Goal: Task Accomplishment & Management: Manage account settings

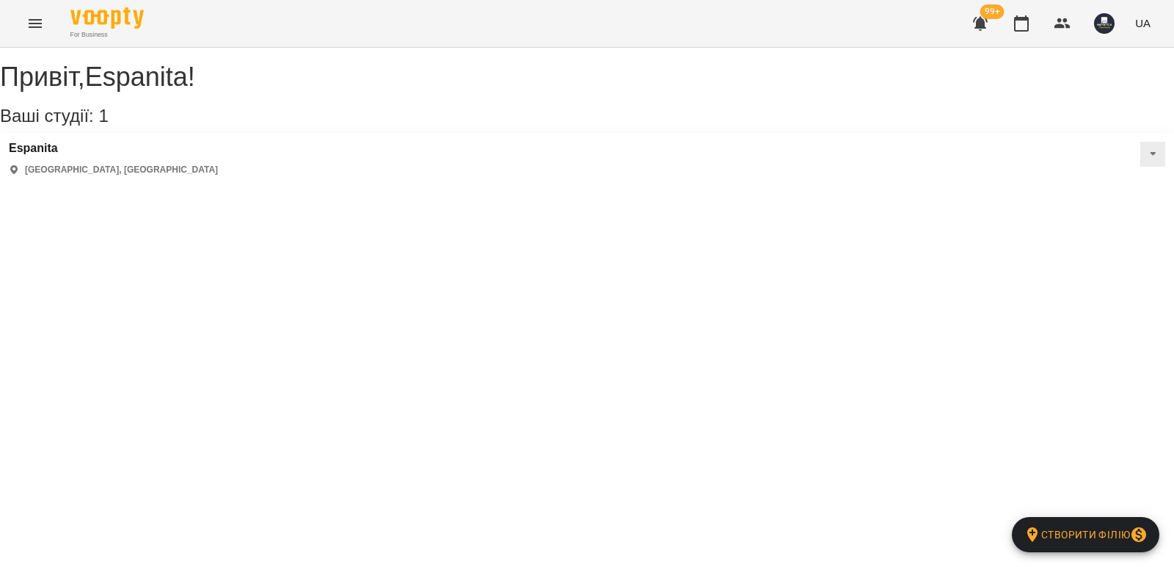
click at [37, 24] on icon "Menu" at bounding box center [35, 24] width 18 height 18
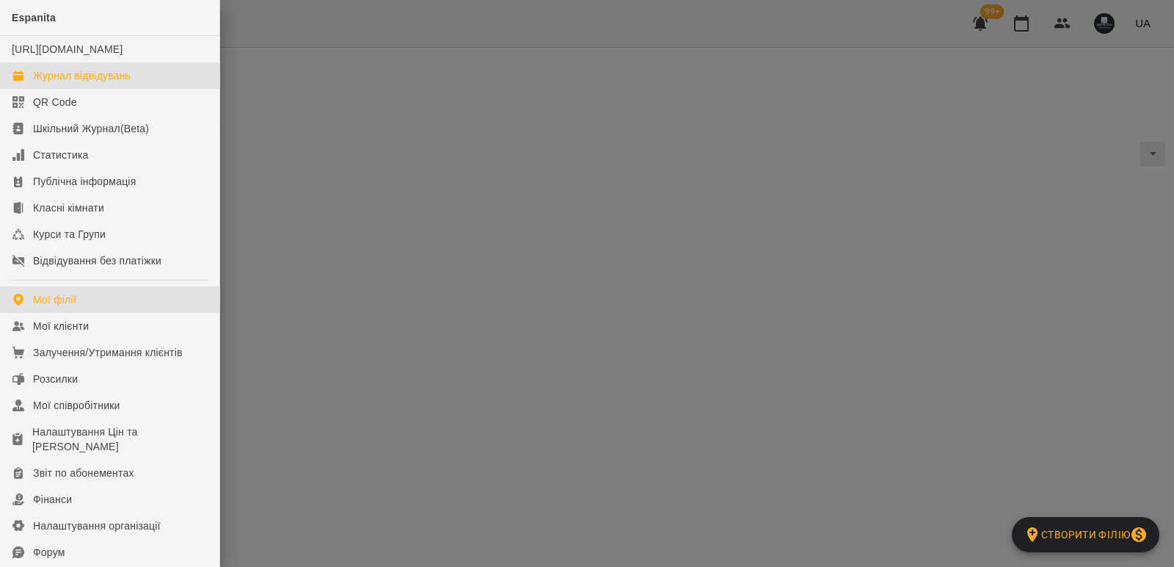
click at [106, 83] on div "Журнал відвідувань" at bounding box center [82, 75] width 98 height 15
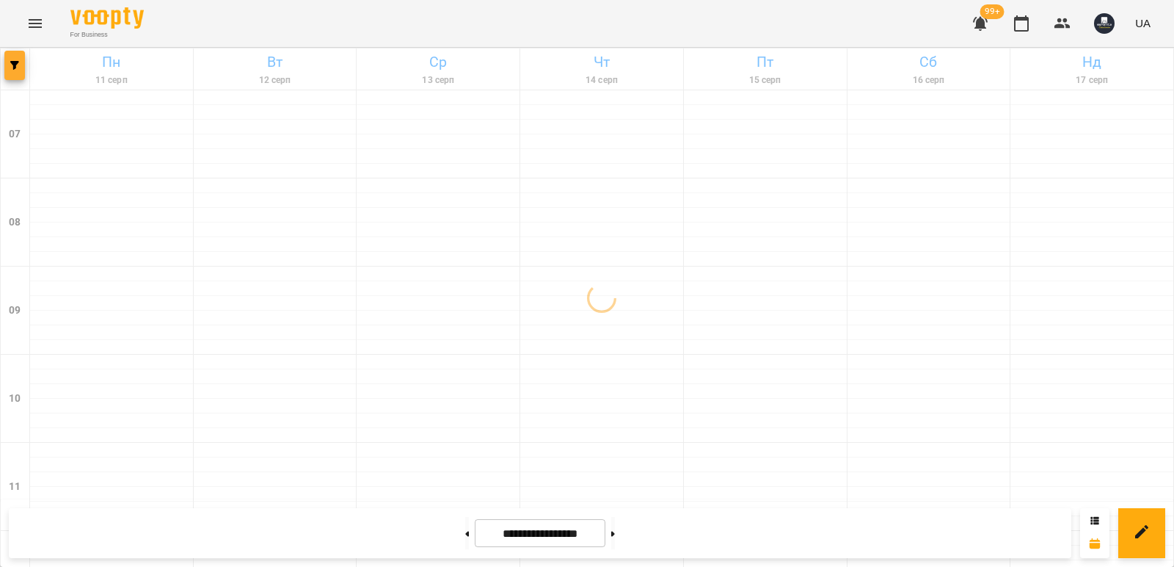
click at [16, 73] on button "button" at bounding box center [14, 65] width 21 height 29
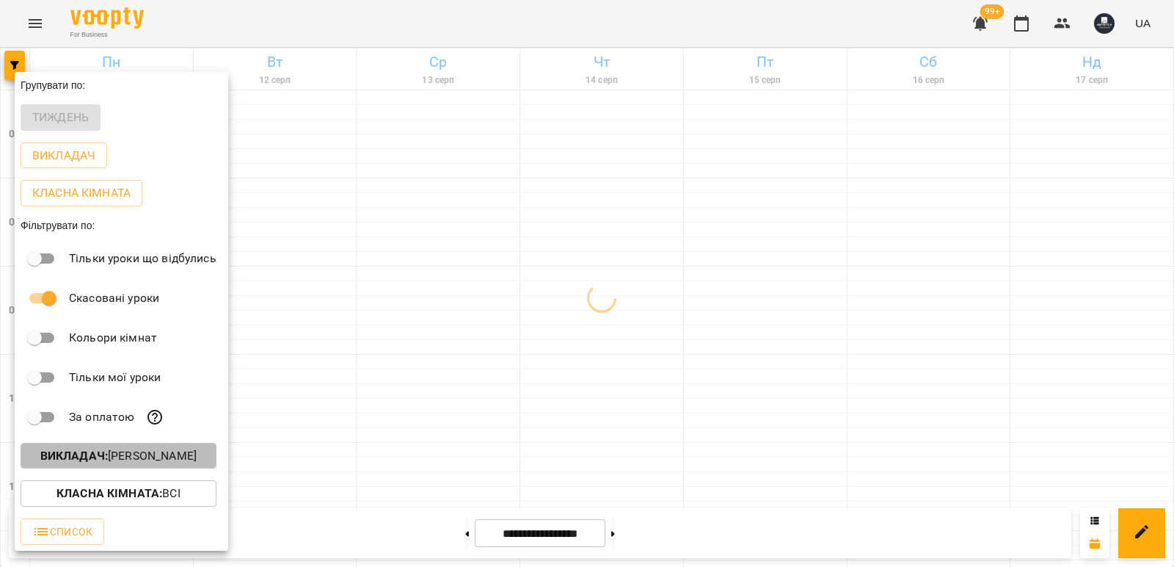
click at [177, 460] on p "Викладач : Стрижибовт Соломія" at bounding box center [118, 456] width 156 height 18
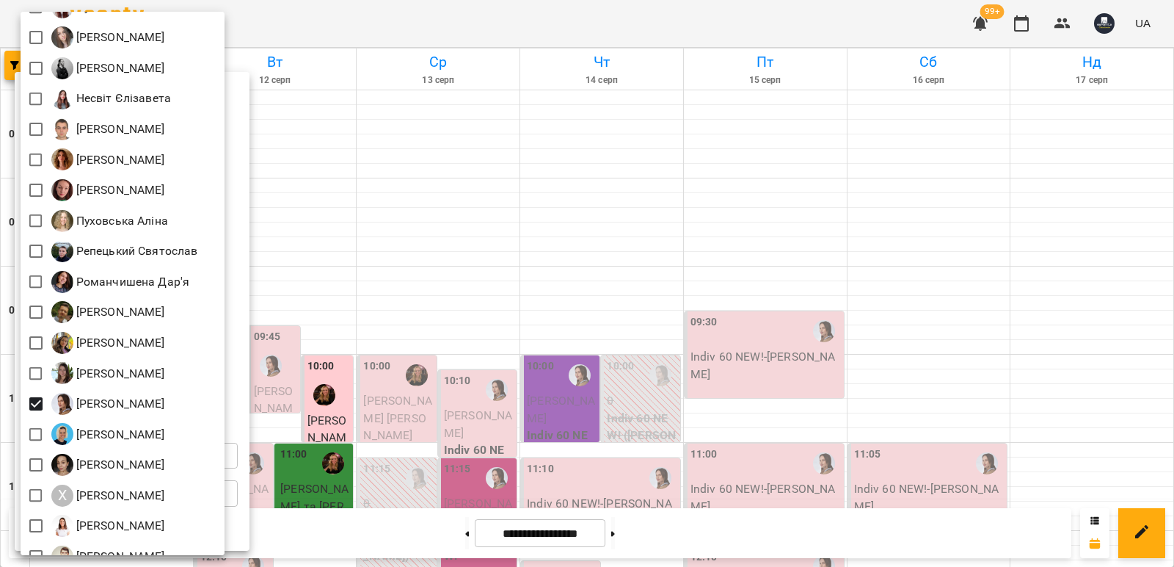
scroll to position [680, 0]
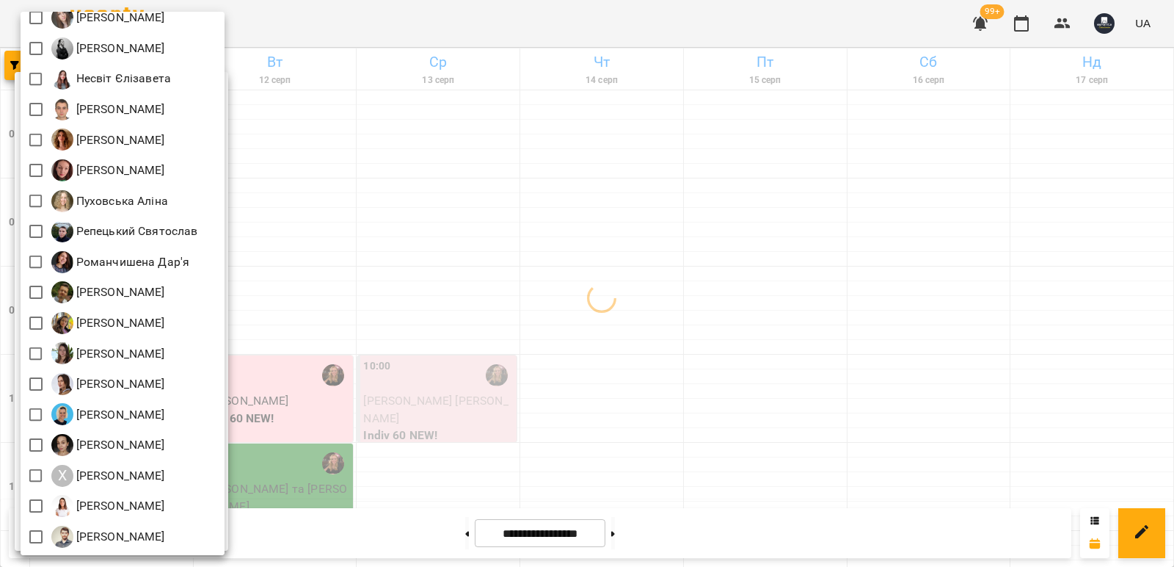
click at [479, 299] on div at bounding box center [587, 283] width 1174 height 567
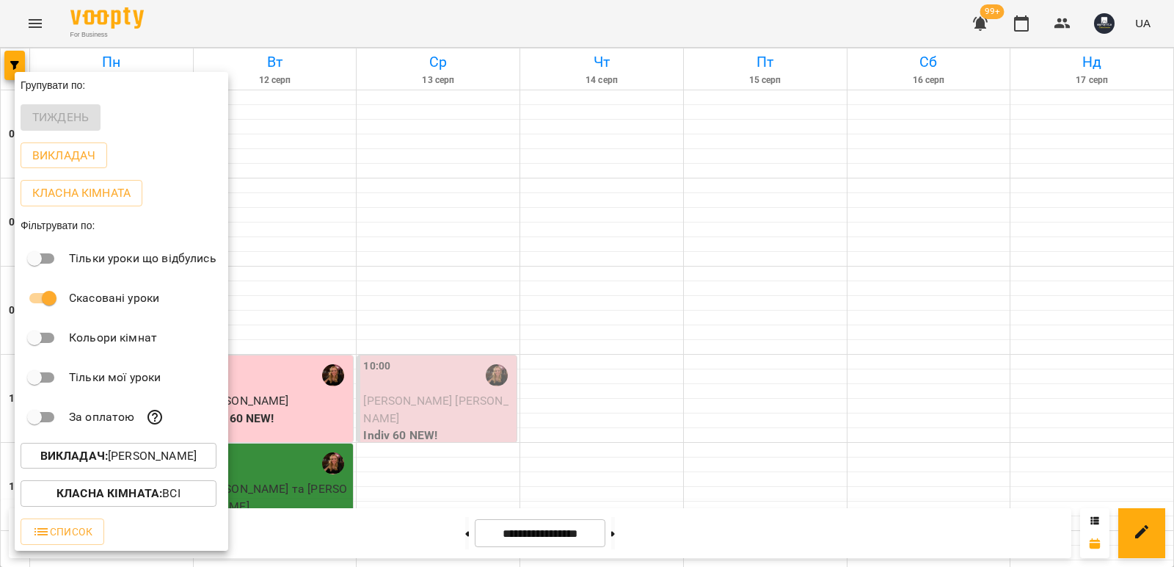
click at [317, 275] on div at bounding box center [587, 283] width 1174 height 567
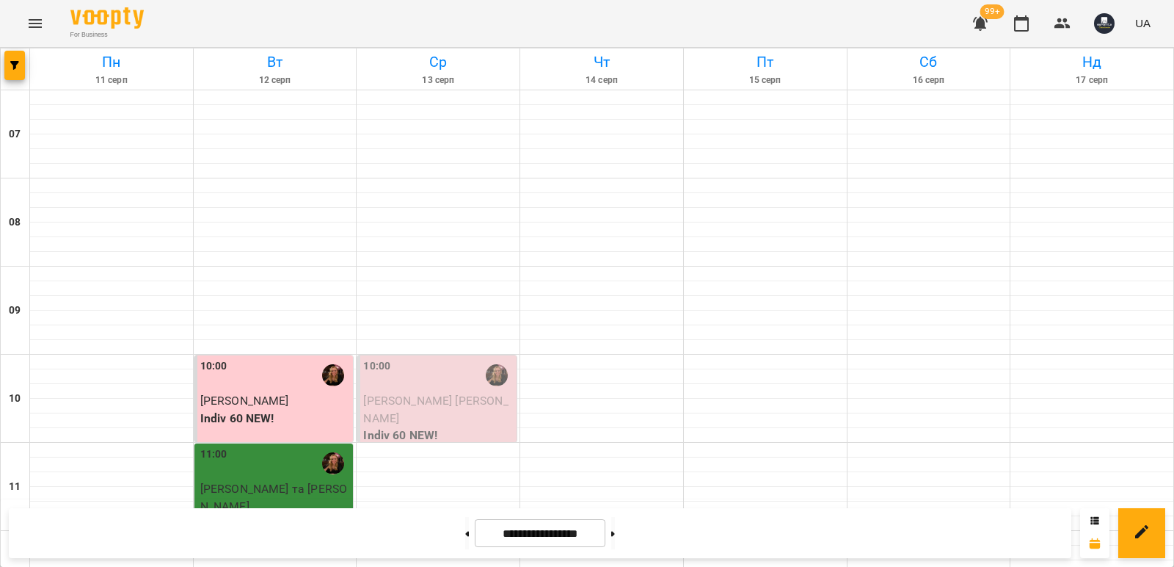
click at [416, 396] on span "Сидільников Владислав" at bounding box center [435, 409] width 145 height 32
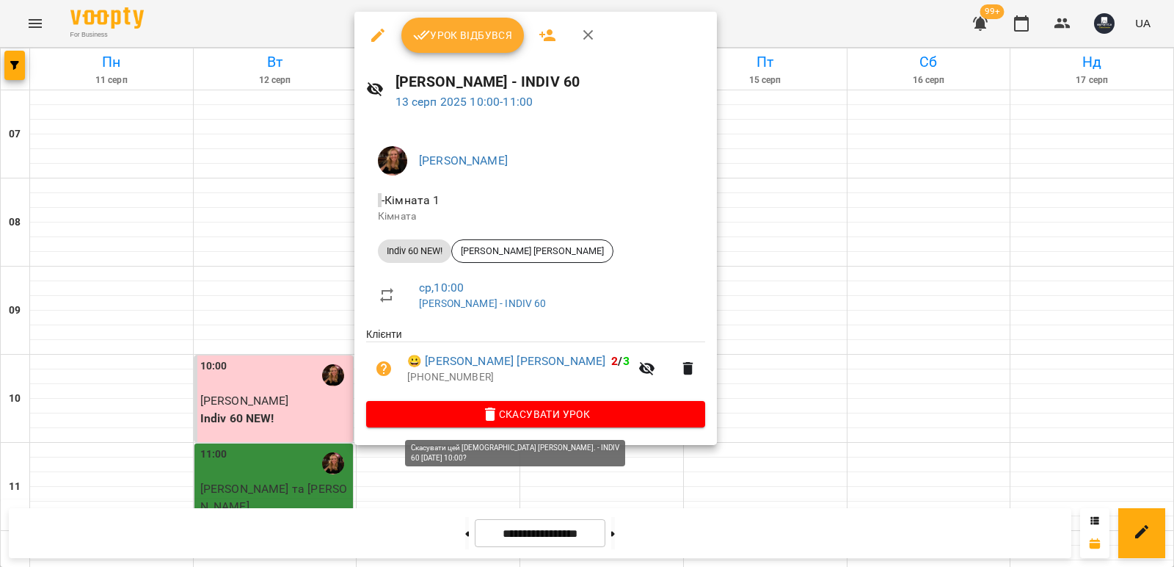
click at [505, 415] on span "Скасувати Урок" at bounding box center [536, 414] width 316 height 18
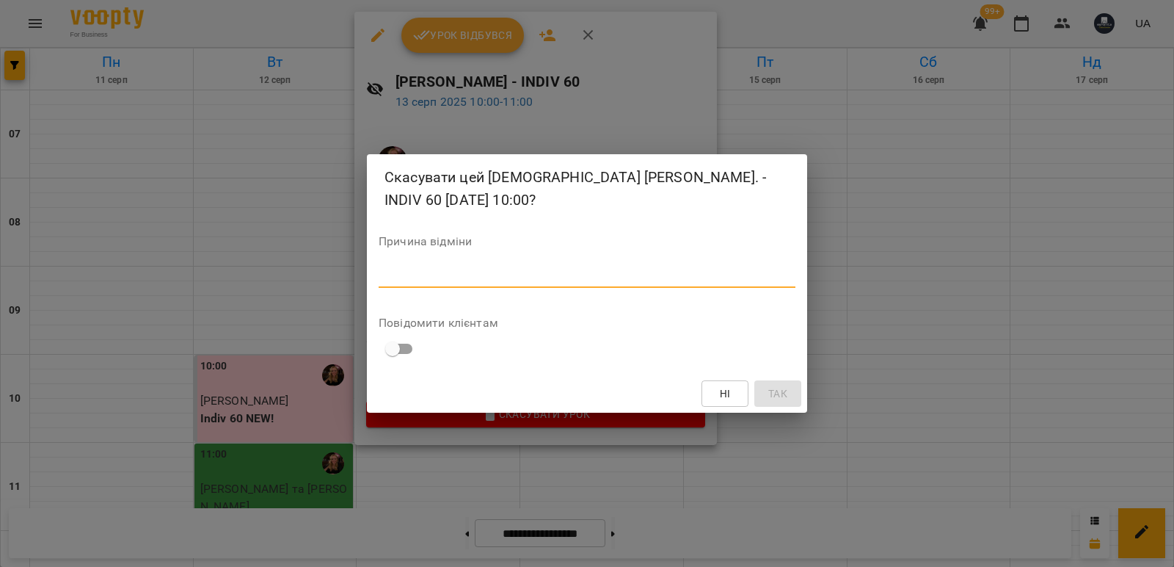
drag, startPoint x: 548, startPoint y: 276, endPoint x: 583, endPoint y: 260, distance: 38.1
click at [550, 275] on textarea at bounding box center [587, 276] width 417 height 14
type textarea "*******"
click at [781, 395] on span "Так" at bounding box center [778, 394] width 19 height 18
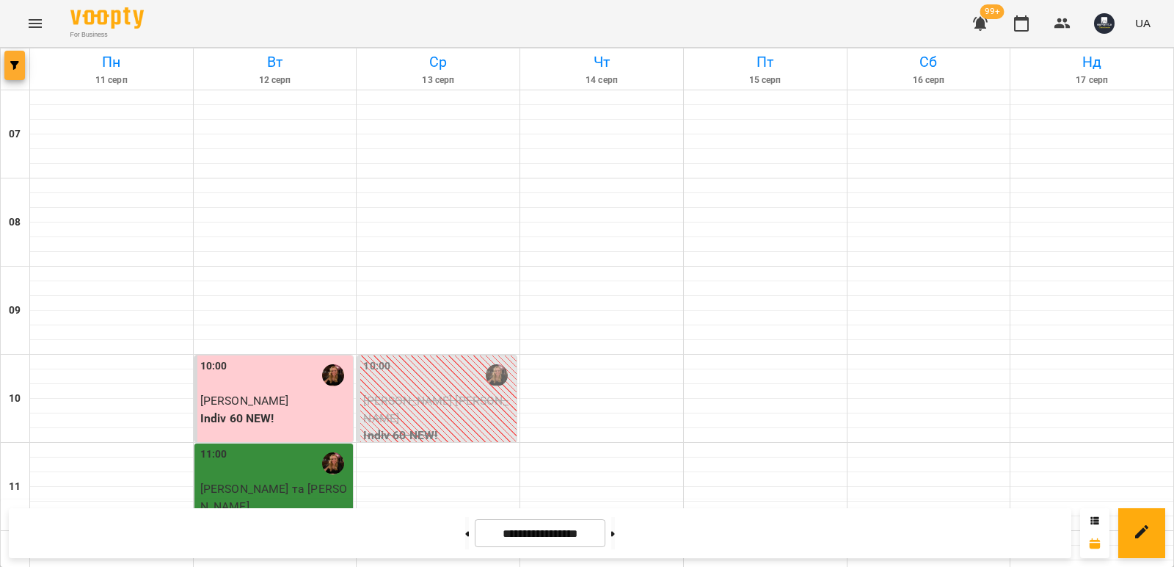
click at [17, 69] on icon "button" at bounding box center [14, 65] width 9 height 9
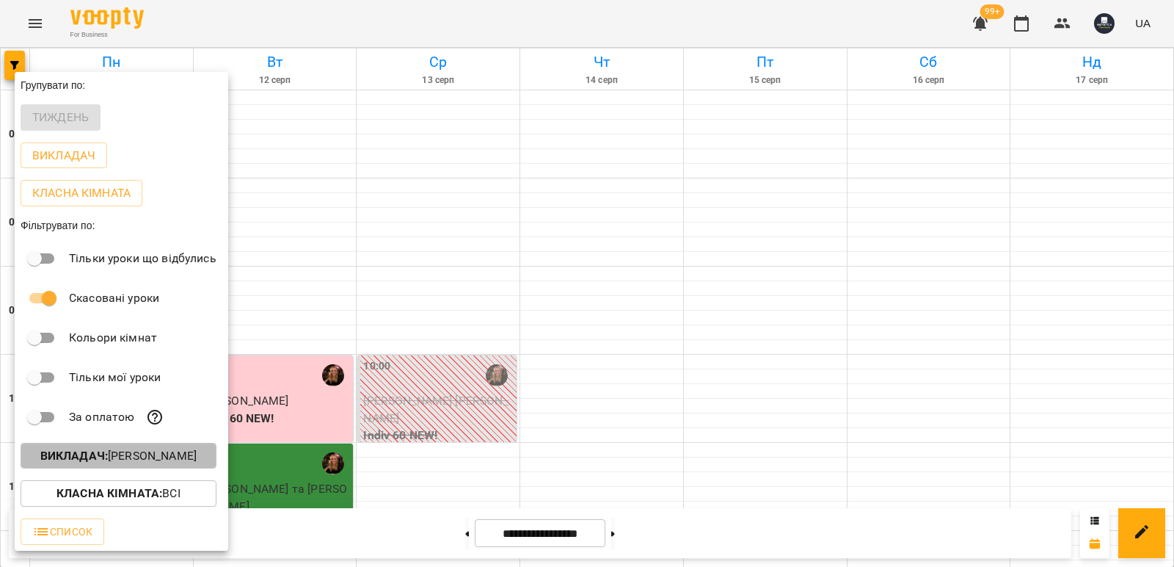
click at [169, 455] on p "Викладач : Завада Аня" at bounding box center [118, 456] width 156 height 18
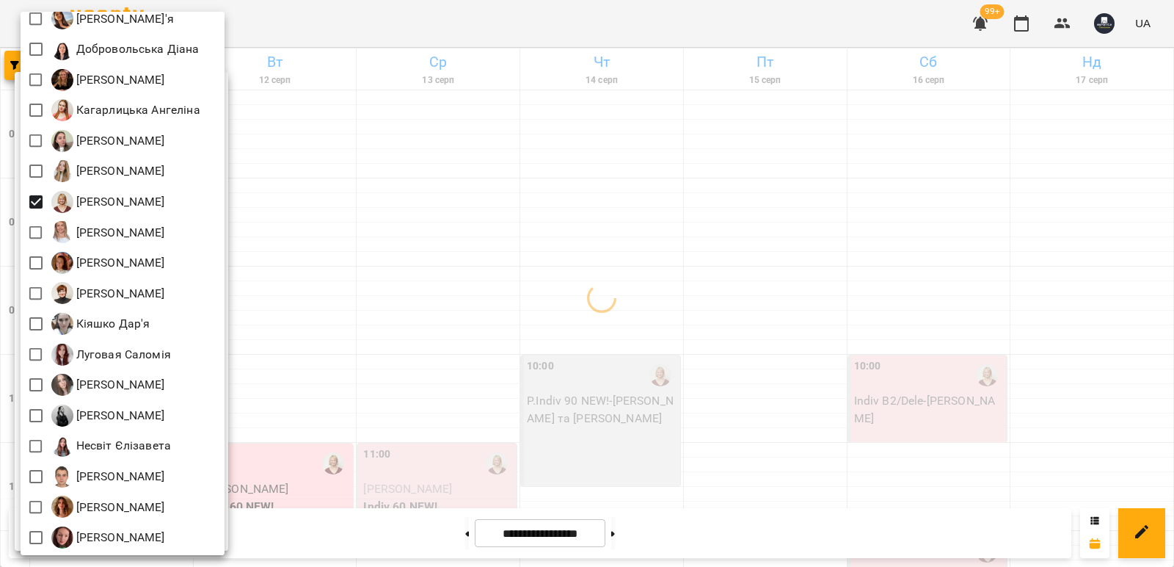
scroll to position [0, 0]
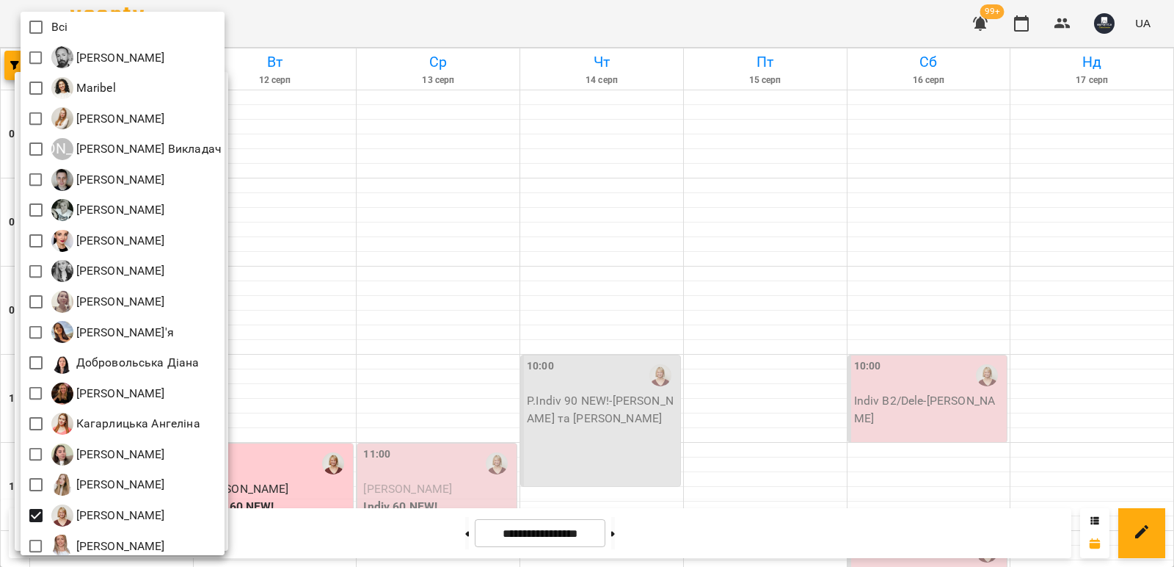
click at [370, 258] on div at bounding box center [587, 283] width 1174 height 567
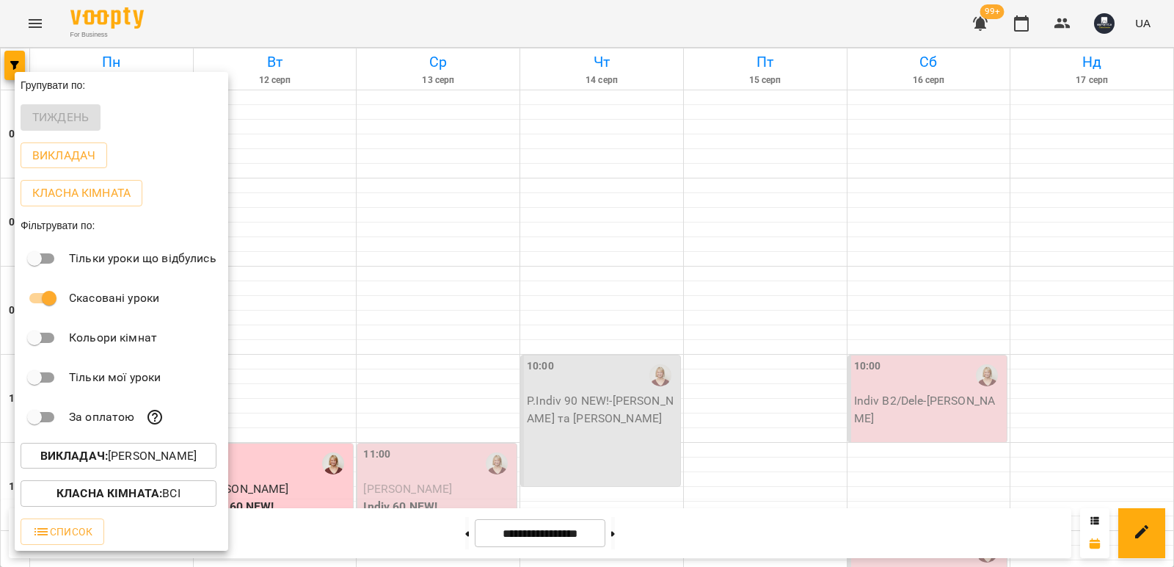
click at [441, 356] on div at bounding box center [587, 283] width 1174 height 567
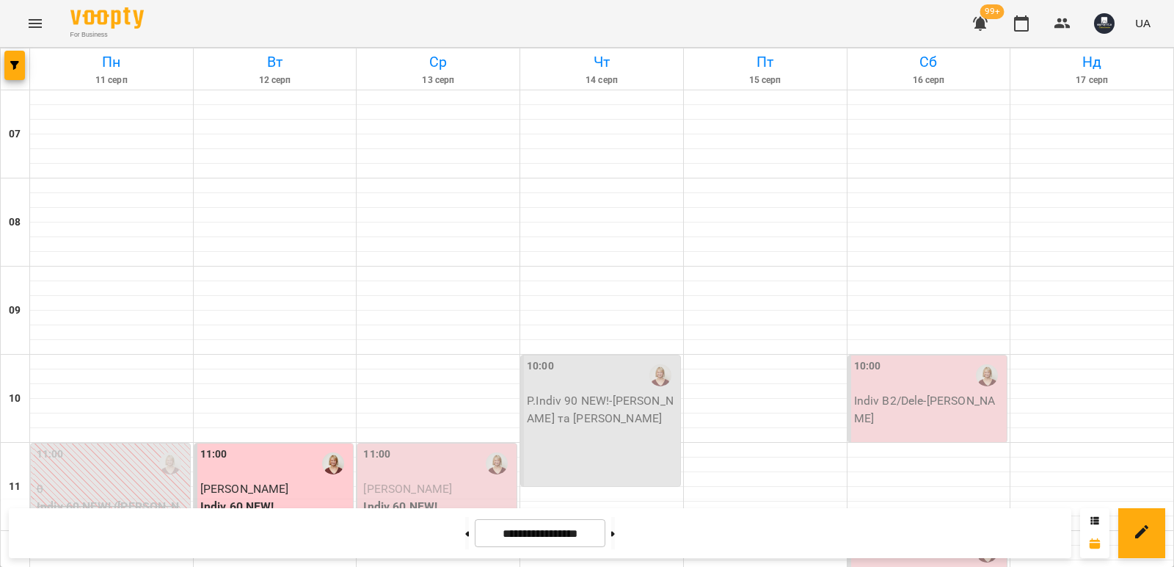
scroll to position [807, 0]
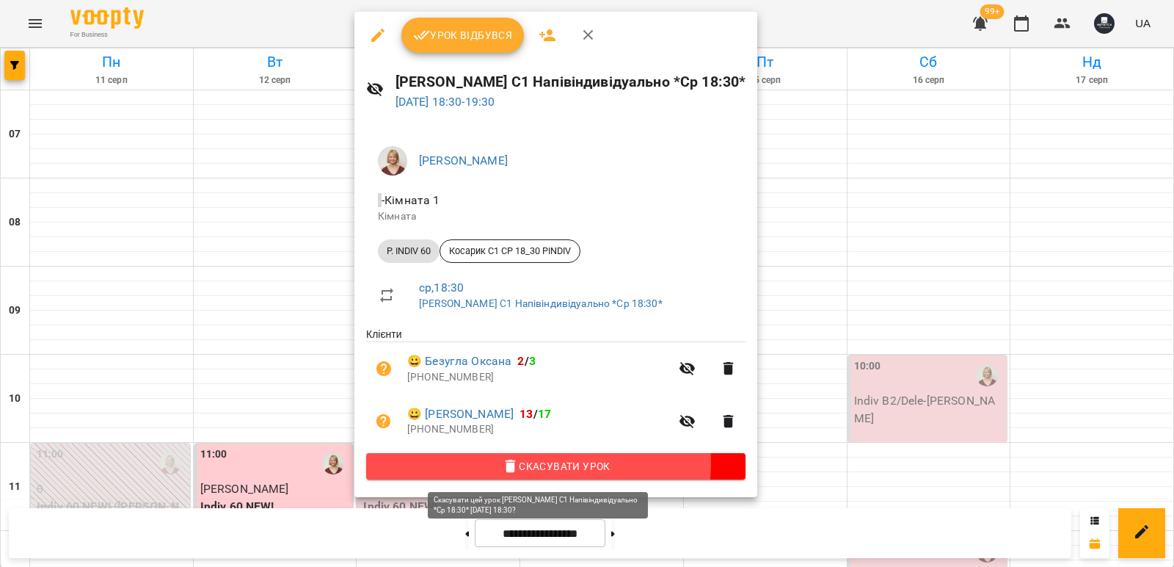
click at [515, 464] on span "Скасувати Урок" at bounding box center [556, 466] width 356 height 18
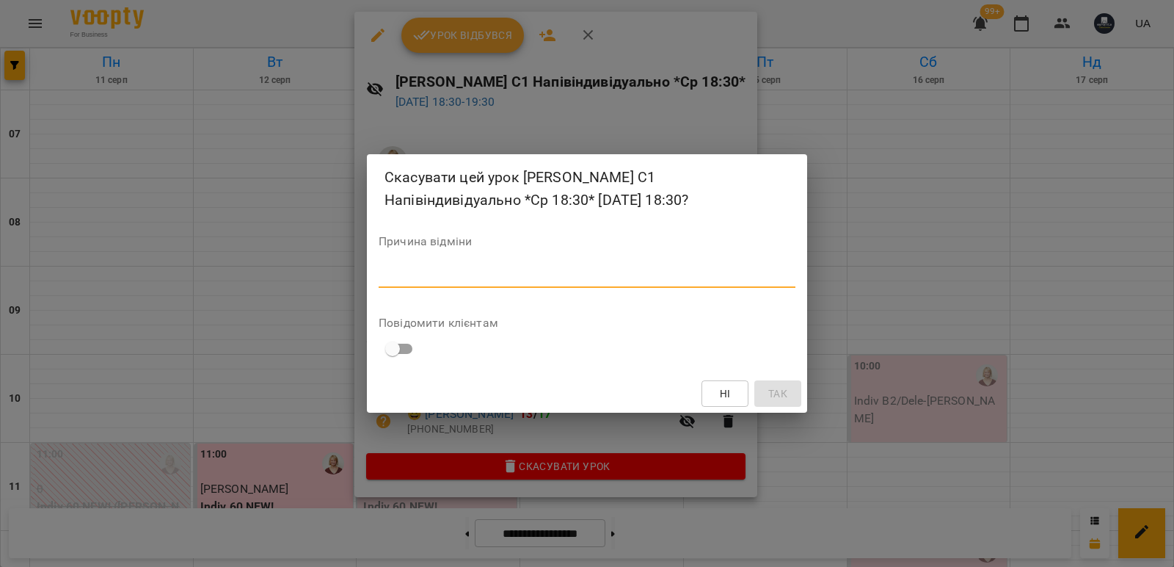
click at [522, 277] on textarea at bounding box center [587, 276] width 417 height 14
type textarea "*******"
click at [784, 389] on span "Так" at bounding box center [778, 394] width 19 height 18
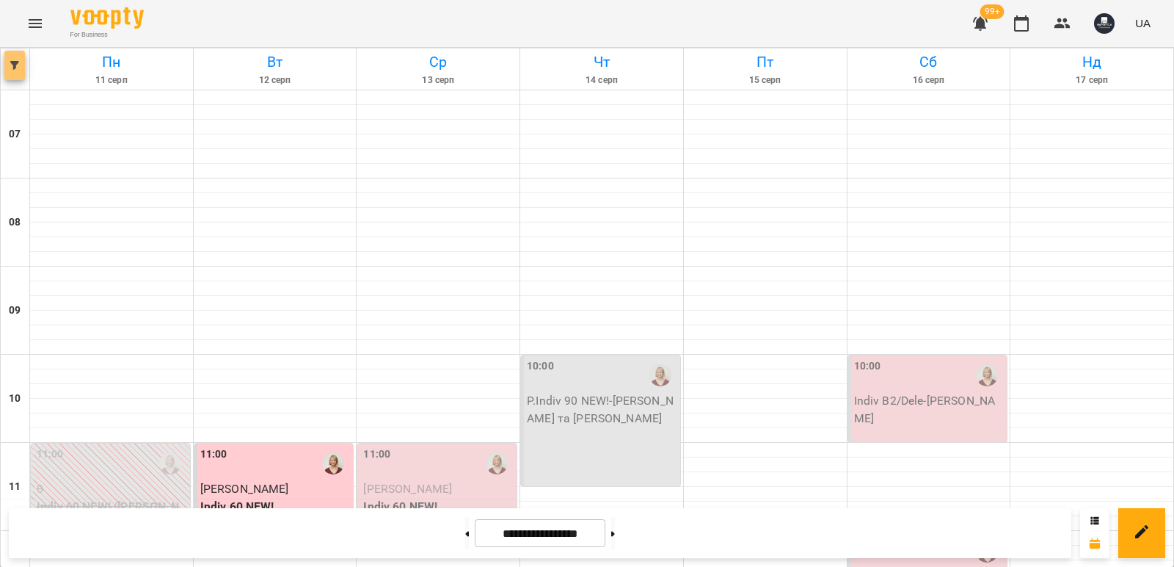
click at [12, 71] on button "button" at bounding box center [14, 65] width 21 height 29
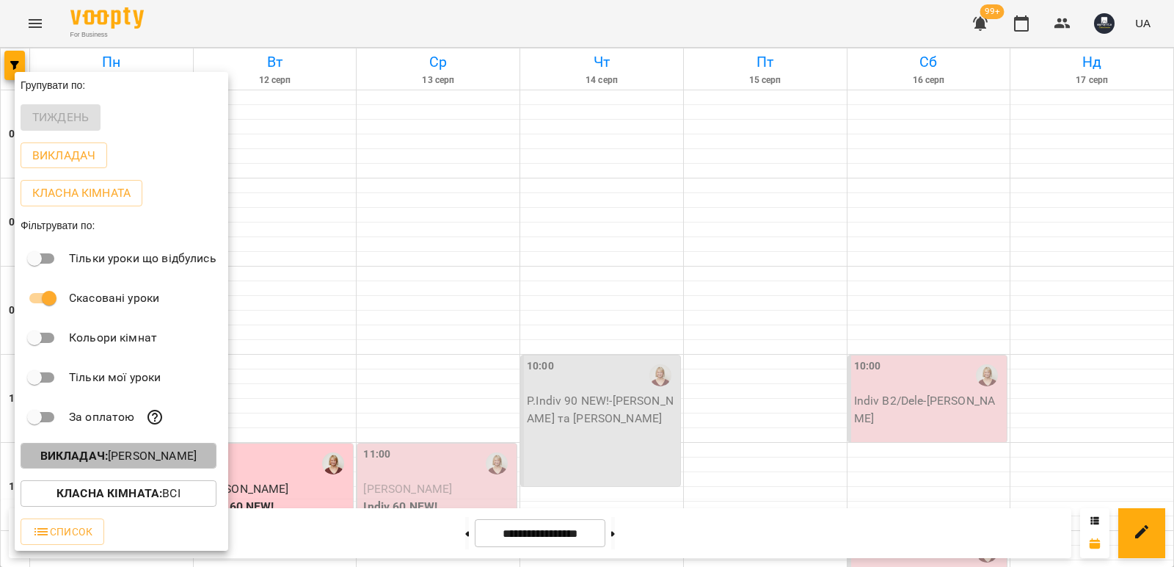
click at [141, 457] on p "Викладач : Косарик Анастасія" at bounding box center [118, 456] width 156 height 18
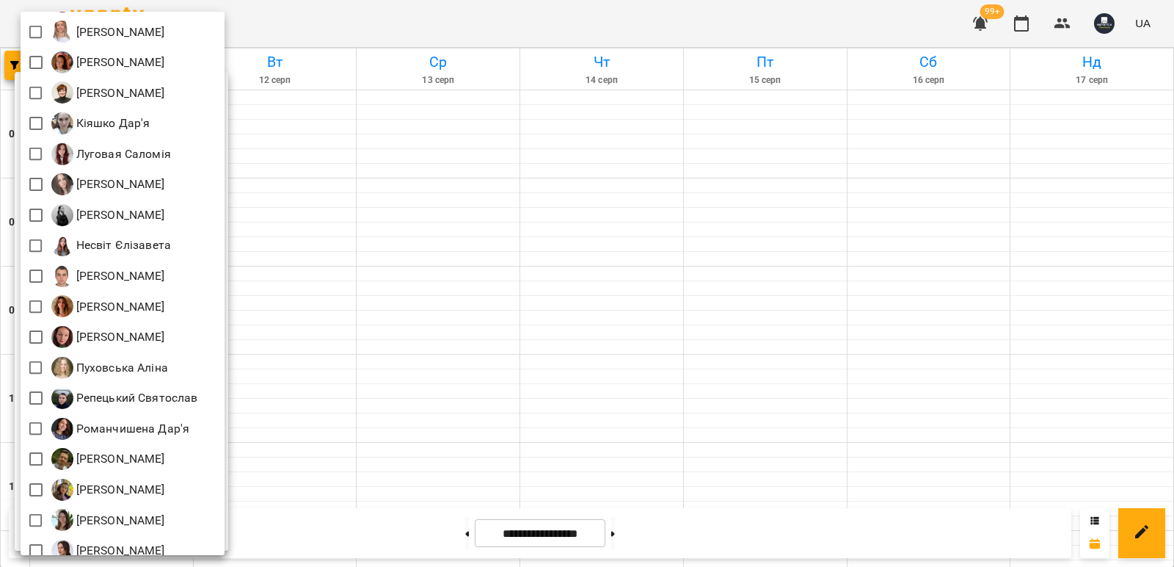
scroll to position [587, 0]
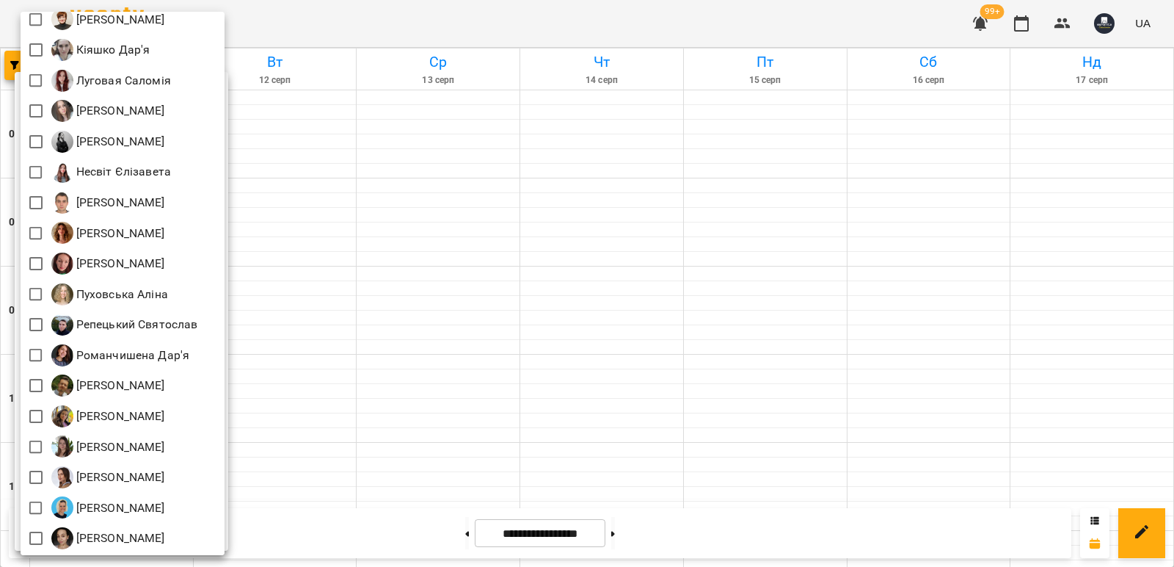
click at [515, 361] on div at bounding box center [587, 283] width 1174 height 567
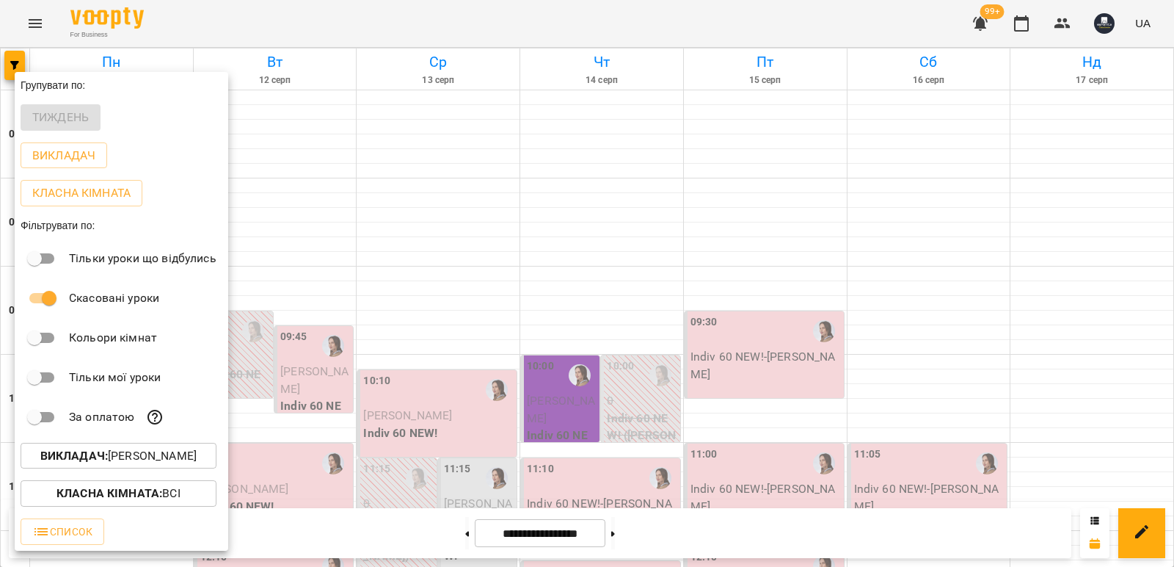
click at [601, 361] on div at bounding box center [587, 283] width 1174 height 567
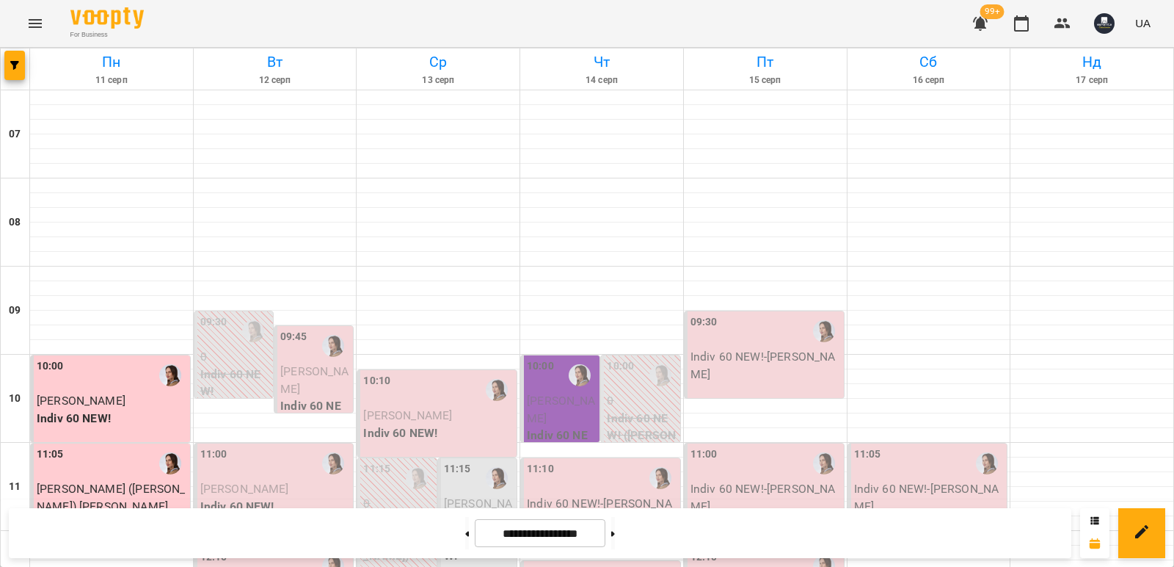
scroll to position [999, 0]
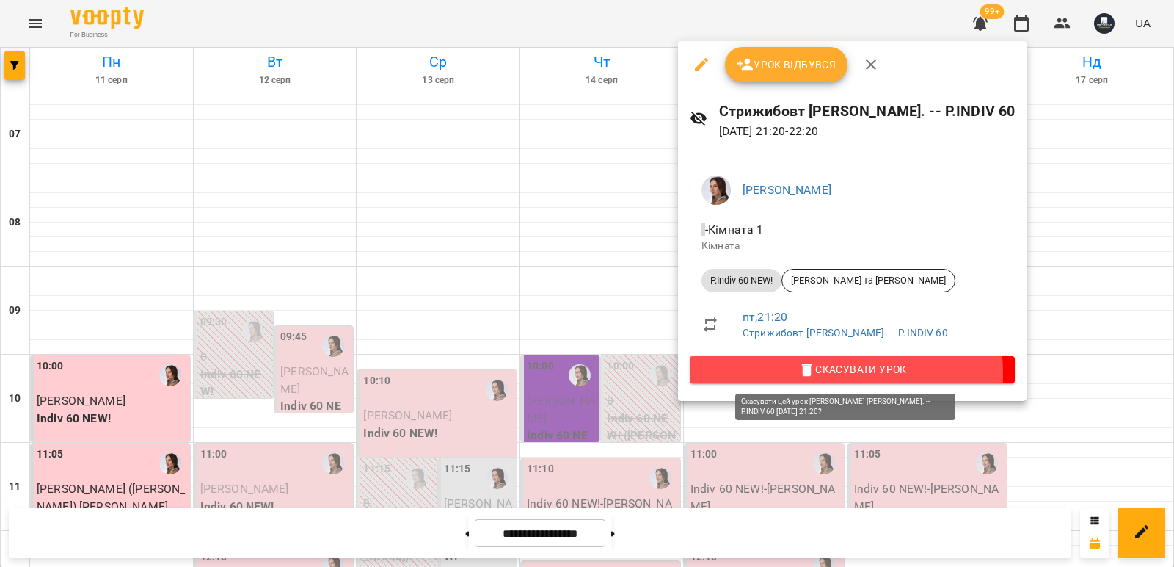
click at [790, 374] on span "Скасувати Урок" at bounding box center [853, 369] width 302 height 18
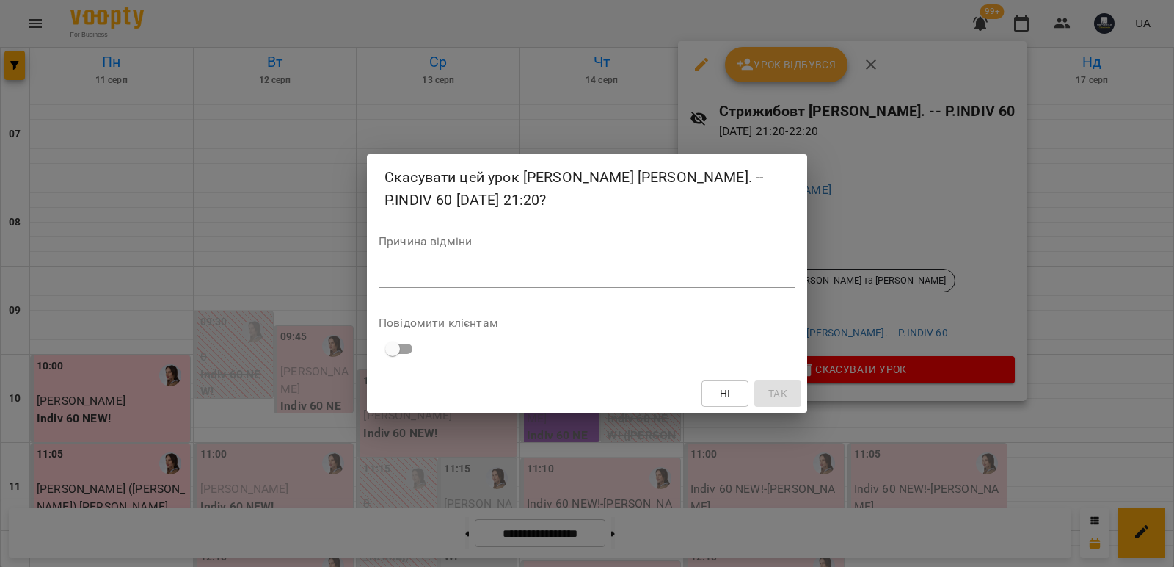
click at [707, 275] on textarea at bounding box center [587, 276] width 417 height 14
type textarea "*******"
click at [781, 394] on span "Так" at bounding box center [778, 394] width 19 height 18
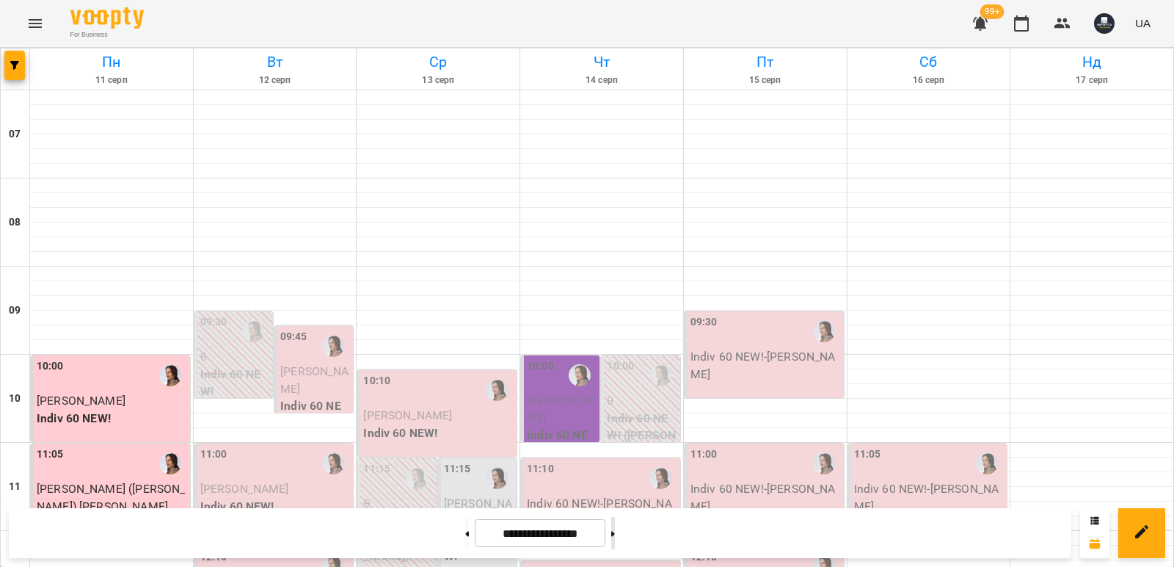
click at [615, 536] on button at bounding box center [613, 533] width 4 height 32
type input "**********"
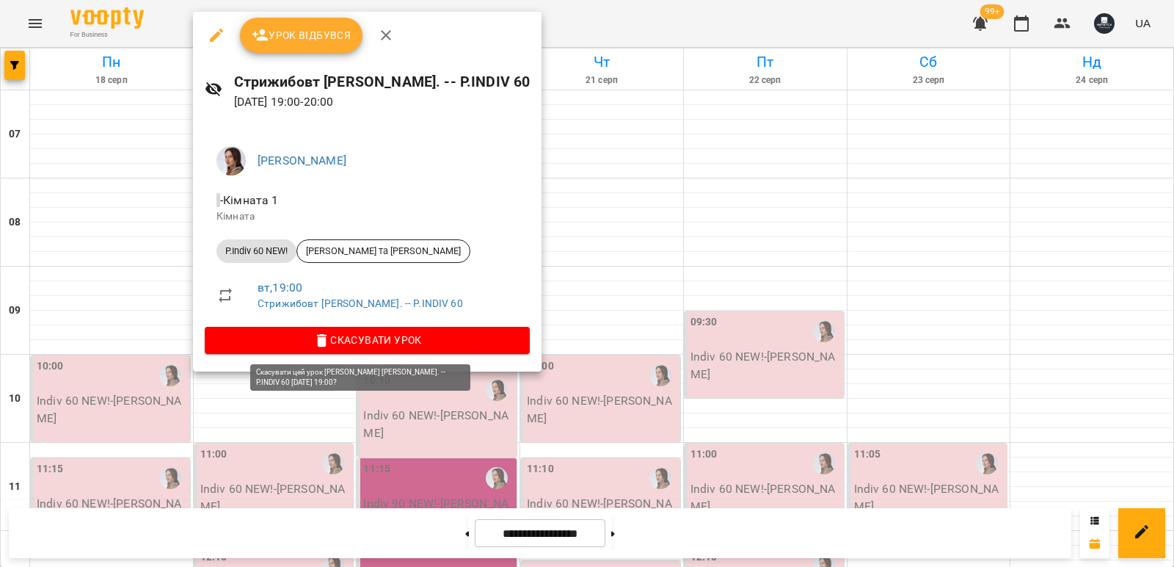
click at [393, 336] on span "Скасувати Урок" at bounding box center [368, 340] width 302 height 18
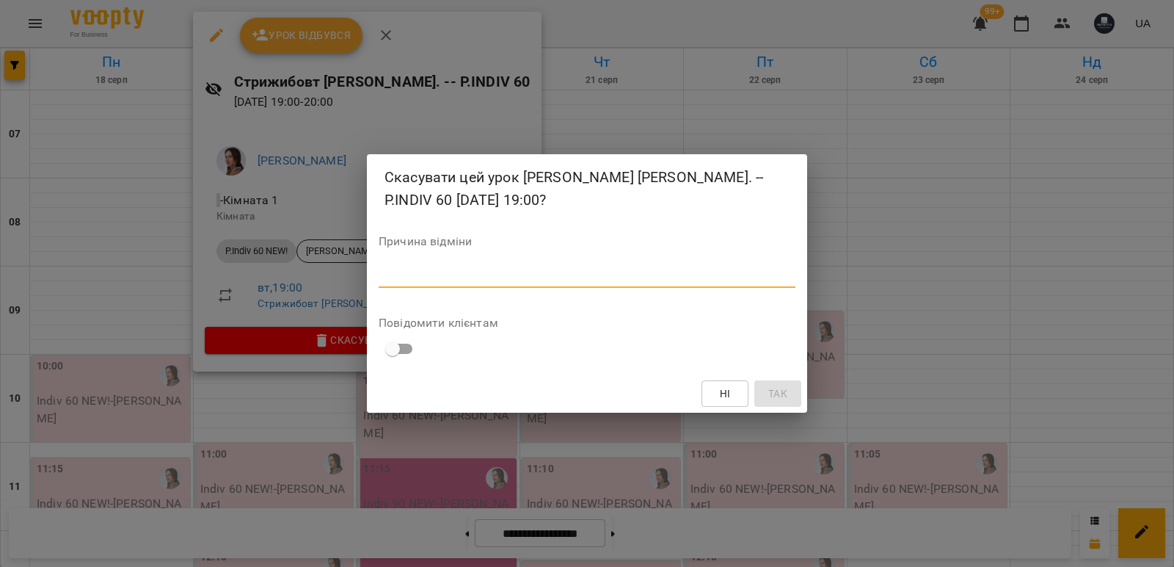
click at [497, 277] on textarea at bounding box center [587, 276] width 417 height 14
type textarea "*******"
click at [767, 393] on span "Так" at bounding box center [777, 394] width 23 height 18
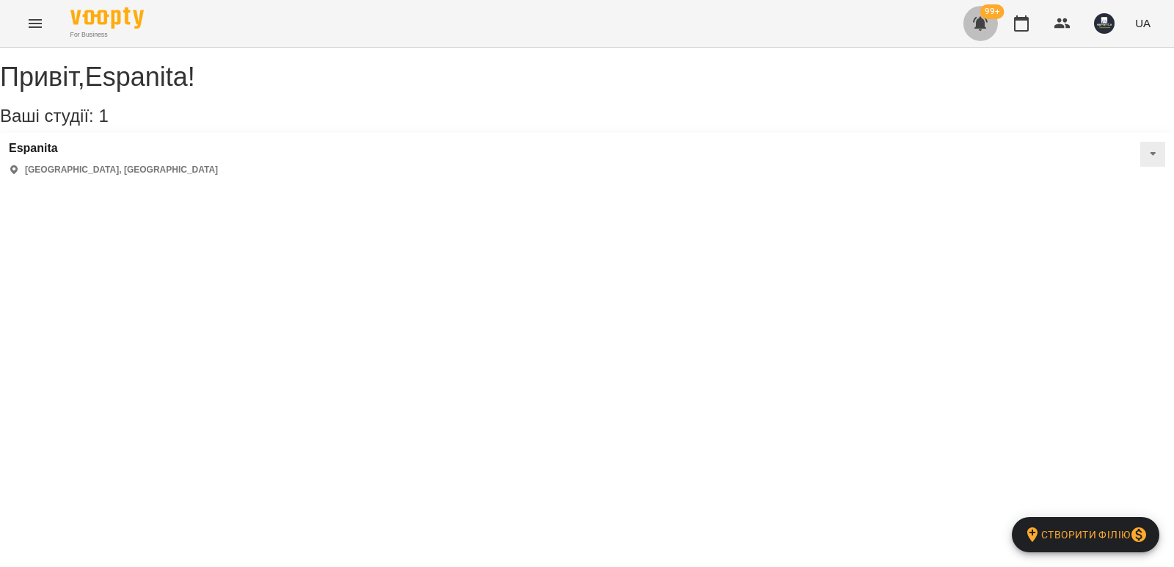
click at [981, 26] on icon "button" at bounding box center [980, 24] width 15 height 14
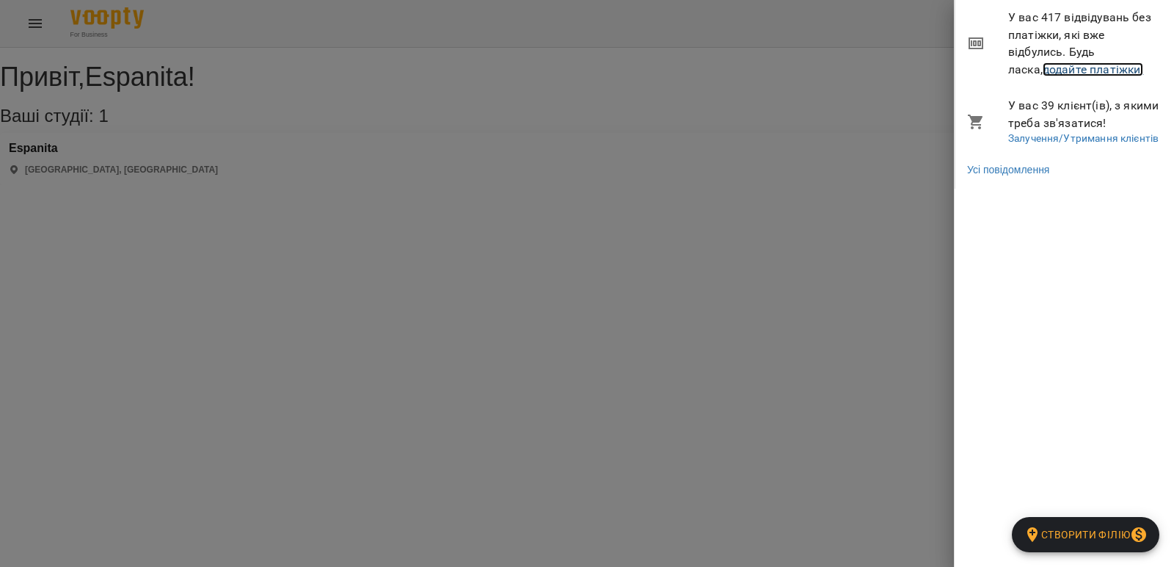
click at [1043, 74] on link "додайте платіжки!" at bounding box center [1093, 69] width 101 height 14
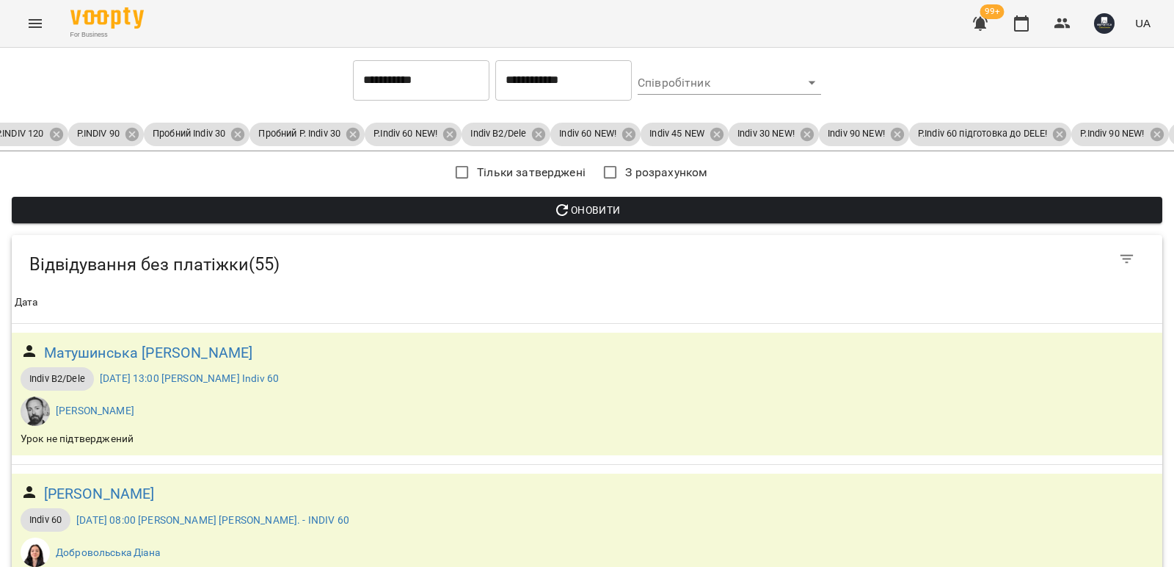
click at [611, 212] on span "Оновити" at bounding box center [586, 210] width 1127 height 18
click at [600, 92] on input "**********" at bounding box center [563, 79] width 137 height 41
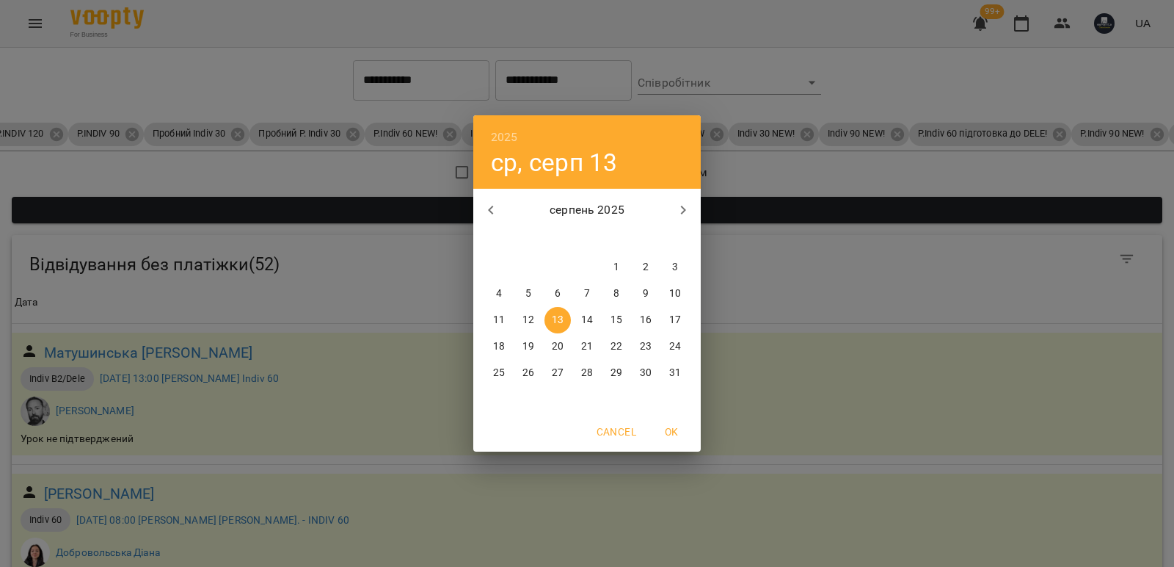
click at [526, 319] on p "12" at bounding box center [529, 320] width 12 height 15
type input "**********"
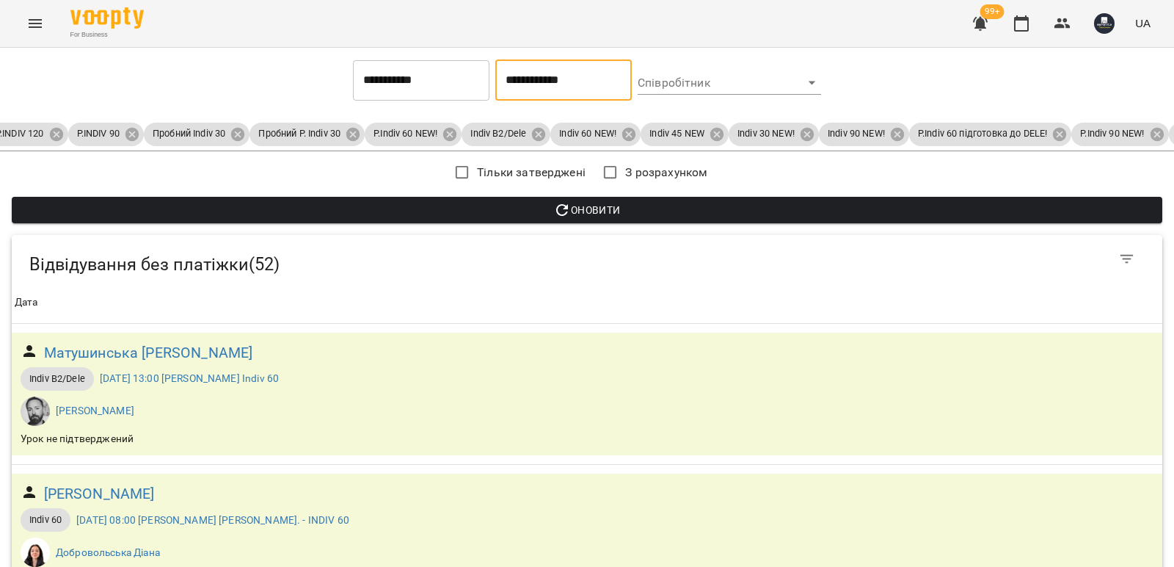
click at [573, 206] on span "Оновити" at bounding box center [586, 210] width 1127 height 18
click at [12, 197] on button "Оновити" at bounding box center [587, 210] width 1151 height 26
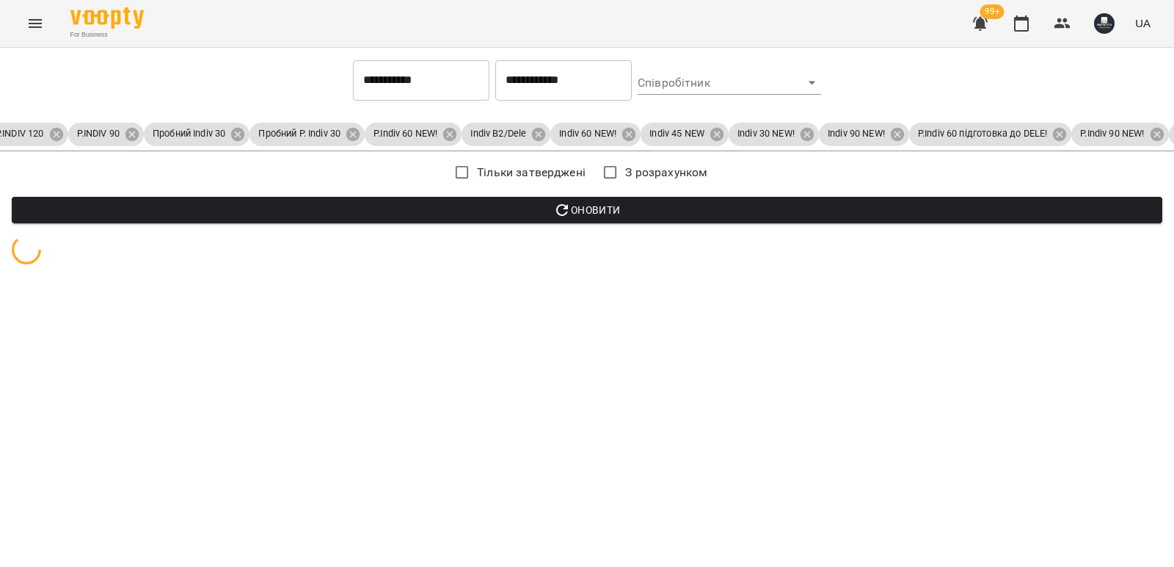
scroll to position [0, 0]
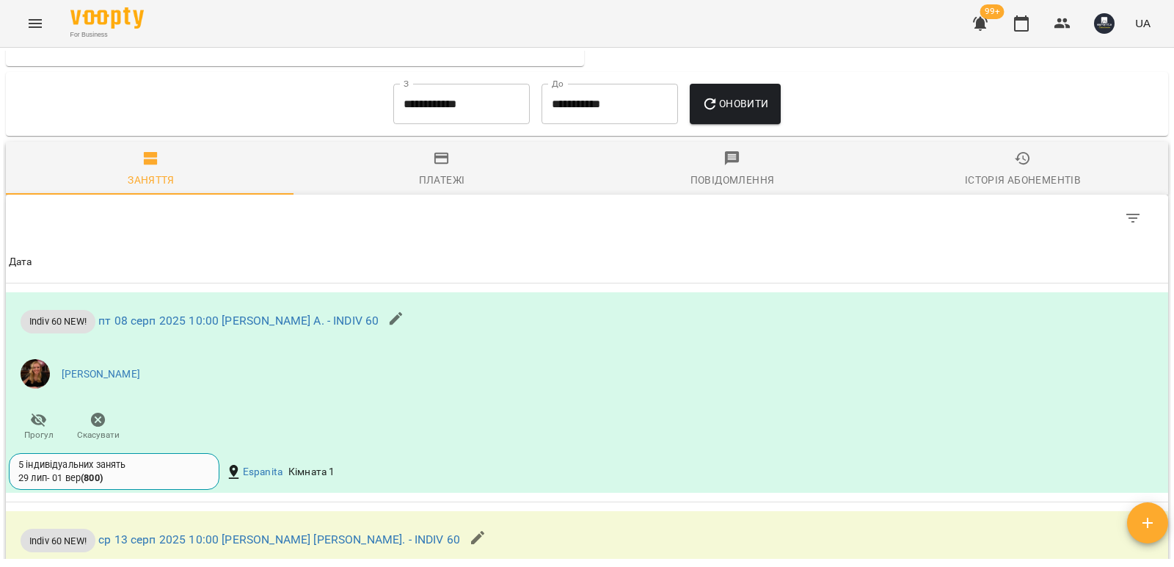
scroll to position [700, 0]
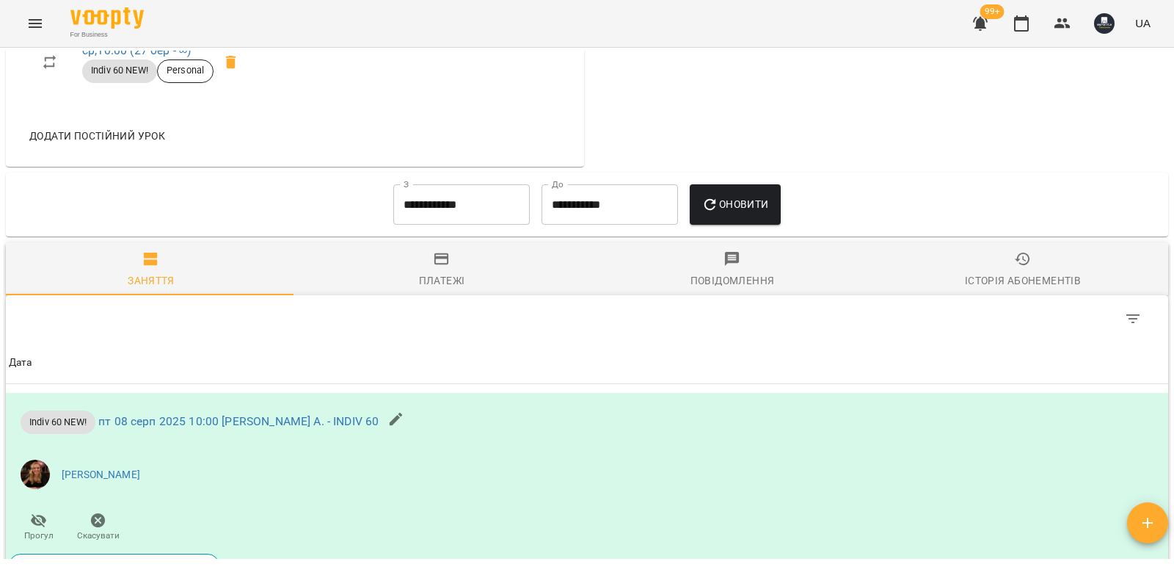
click at [478, 217] on input "**********" at bounding box center [461, 204] width 137 height 41
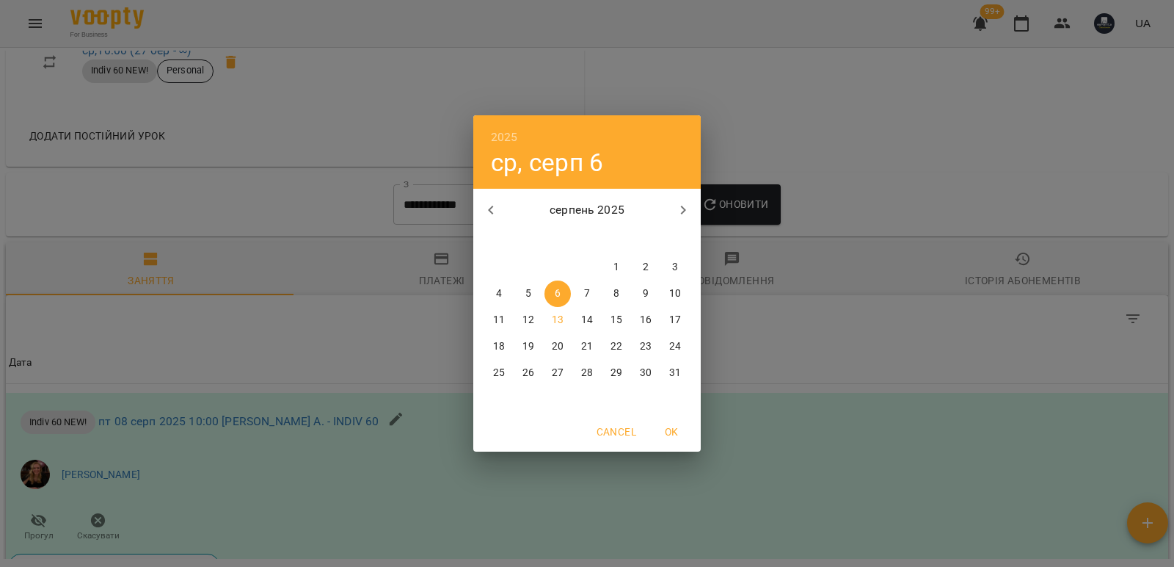
click at [492, 206] on icon "button" at bounding box center [491, 210] width 18 height 18
drag, startPoint x: 501, startPoint y: 342, endPoint x: 676, endPoint y: 277, distance: 187.2
click at [500, 343] on p "21" at bounding box center [499, 346] width 12 height 15
type input "**********"
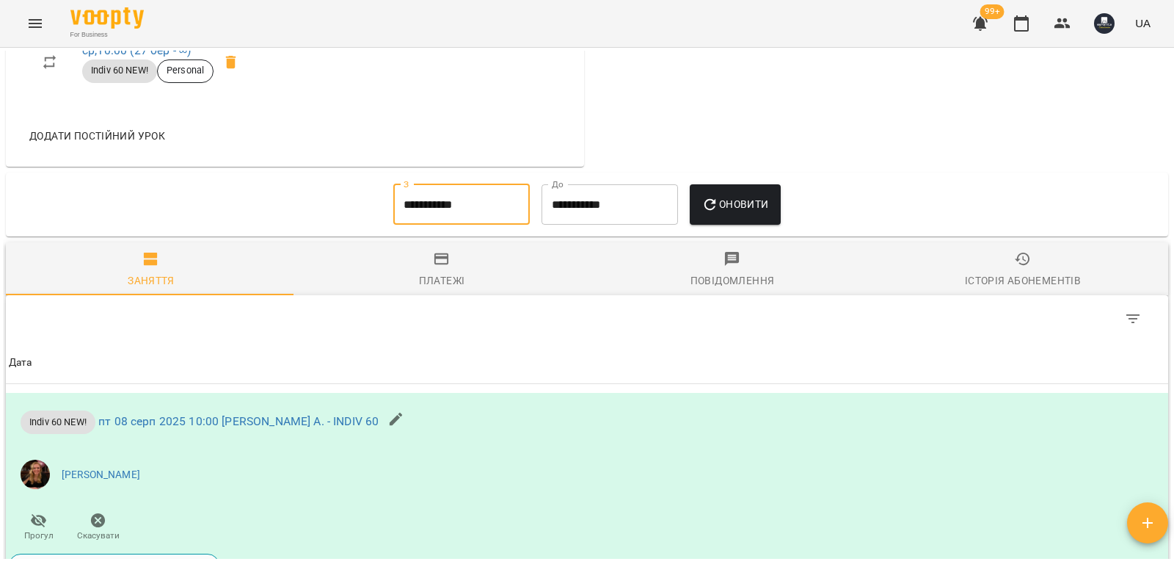
click at [734, 213] on span "Оновити" at bounding box center [735, 204] width 67 height 18
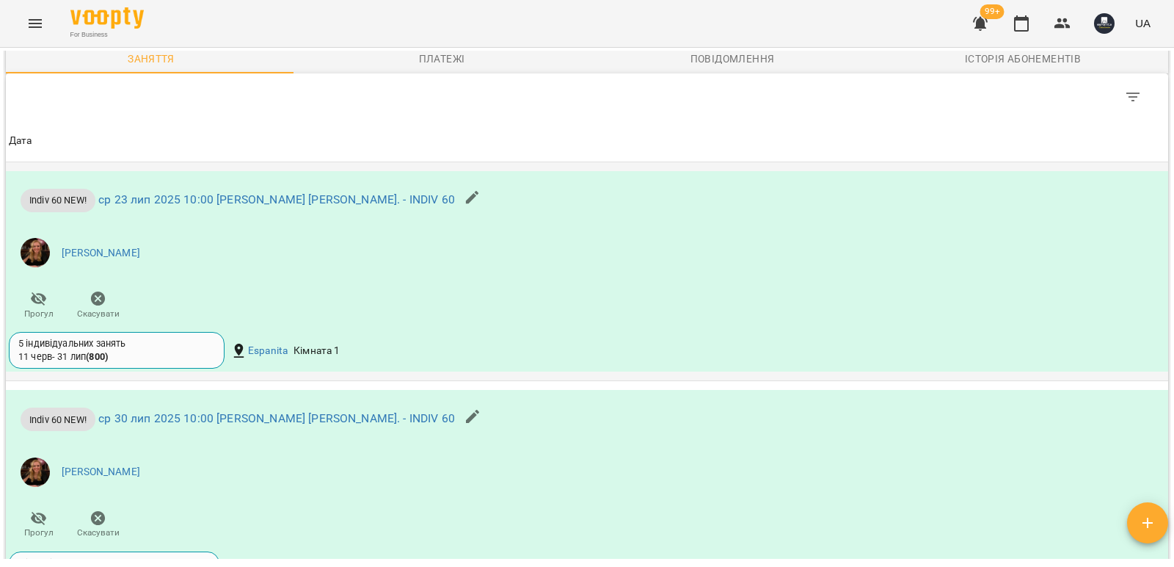
scroll to position [846, 0]
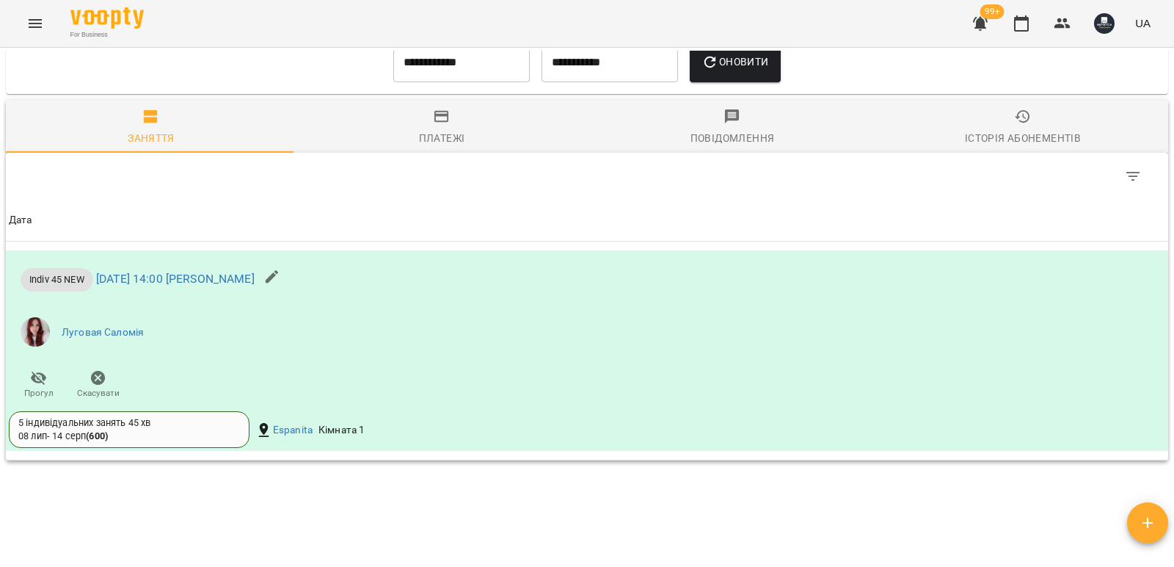
click at [1024, 147] on div "Історія абонементів" at bounding box center [1023, 138] width 116 height 18
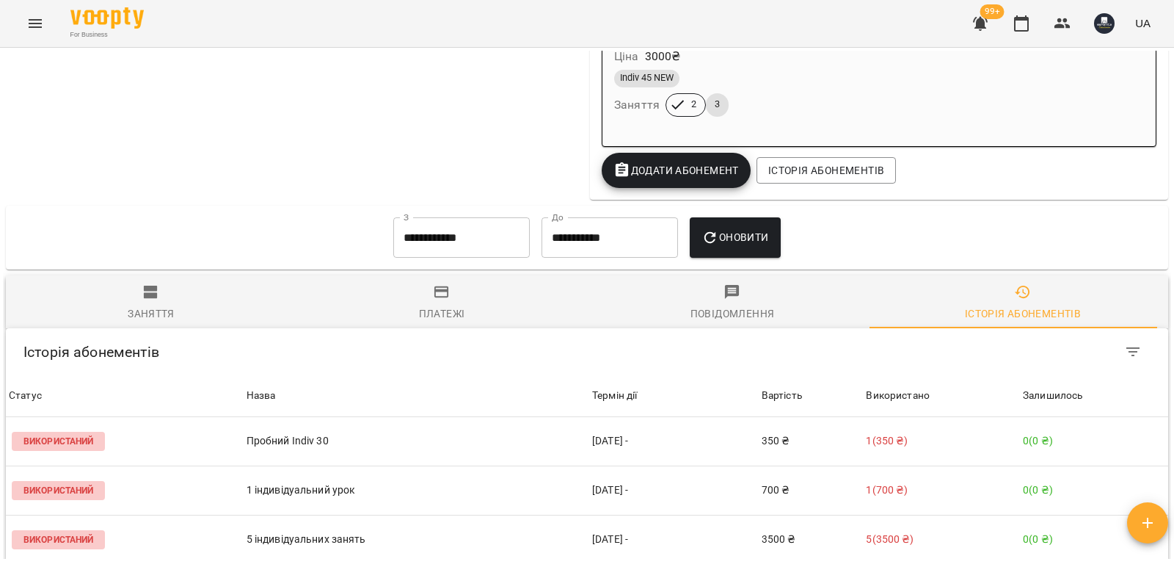
scroll to position [1908, 0]
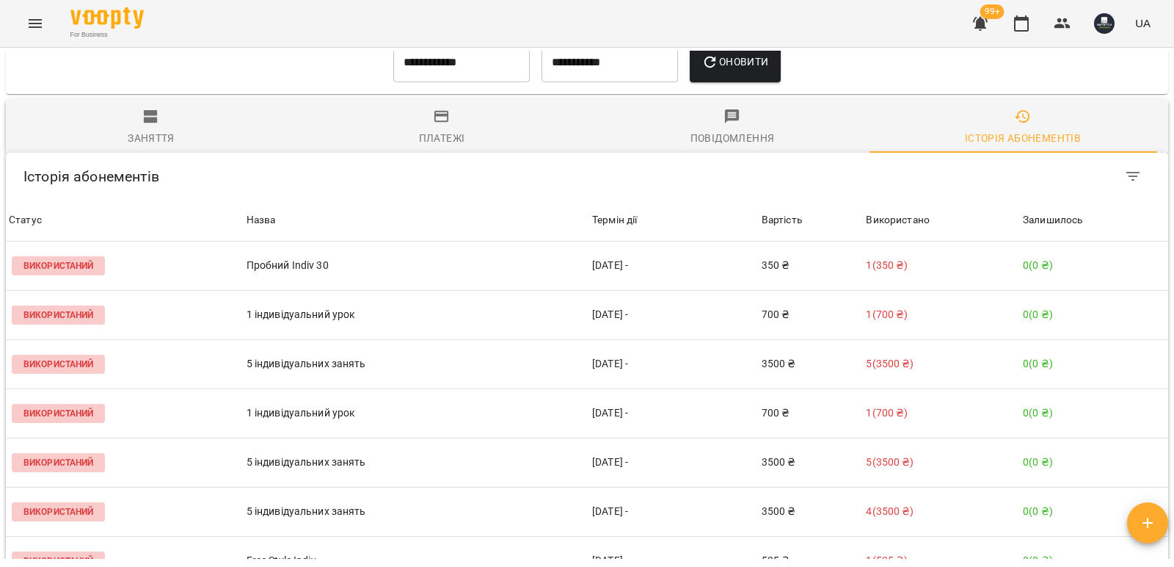
click at [424, 83] on input "**********" at bounding box center [461, 62] width 137 height 41
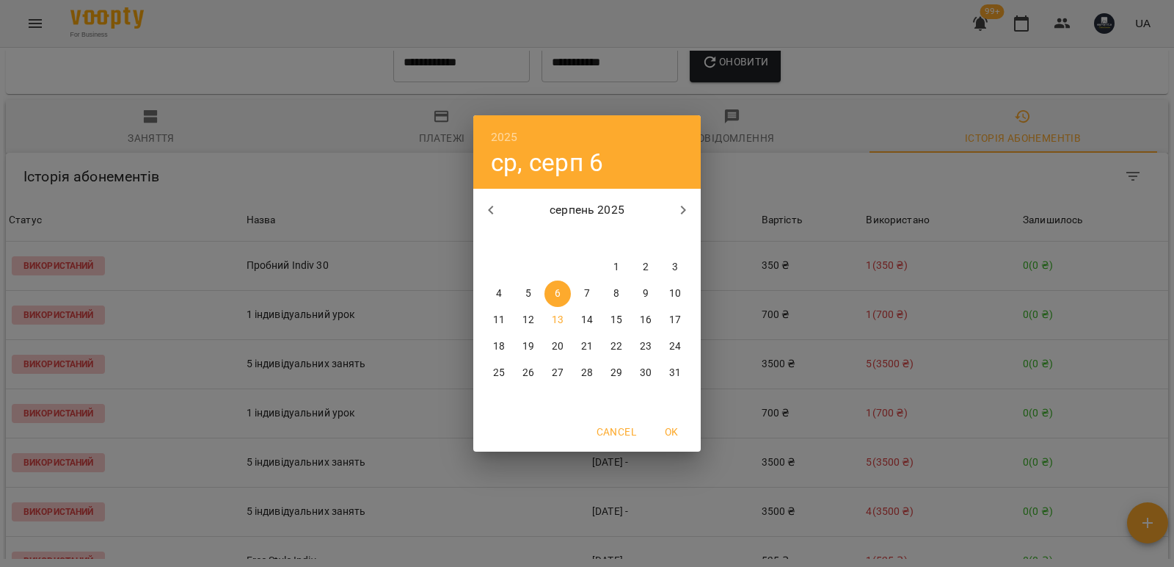
click at [487, 207] on icon "button" at bounding box center [491, 210] width 18 height 18
click at [676, 266] on p "1" at bounding box center [675, 267] width 6 height 15
type input "**********"
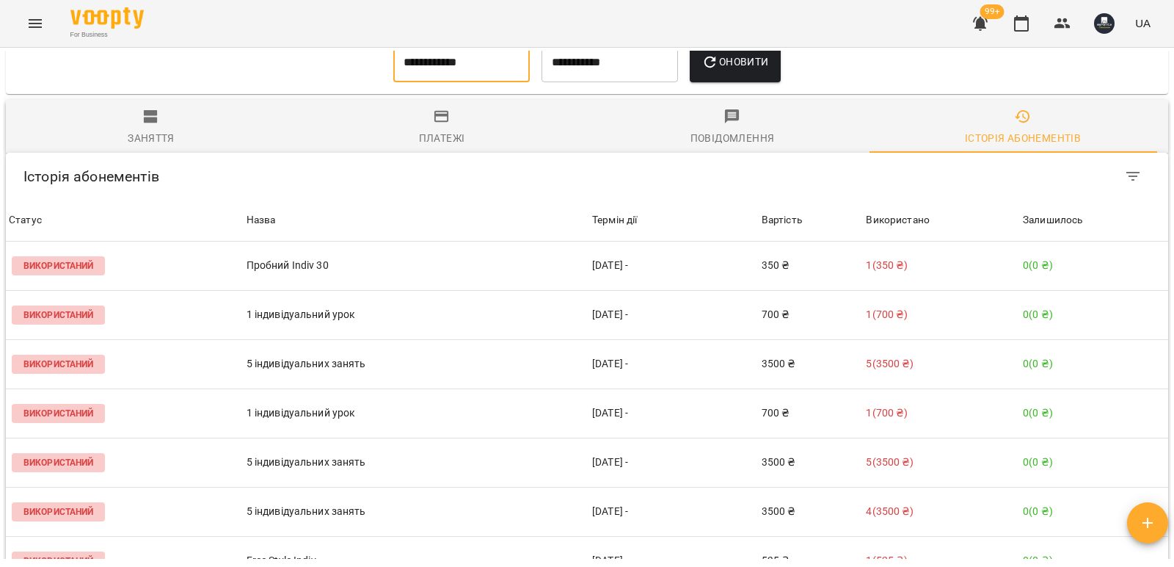
click at [755, 83] on button "Оновити" at bounding box center [735, 62] width 90 height 41
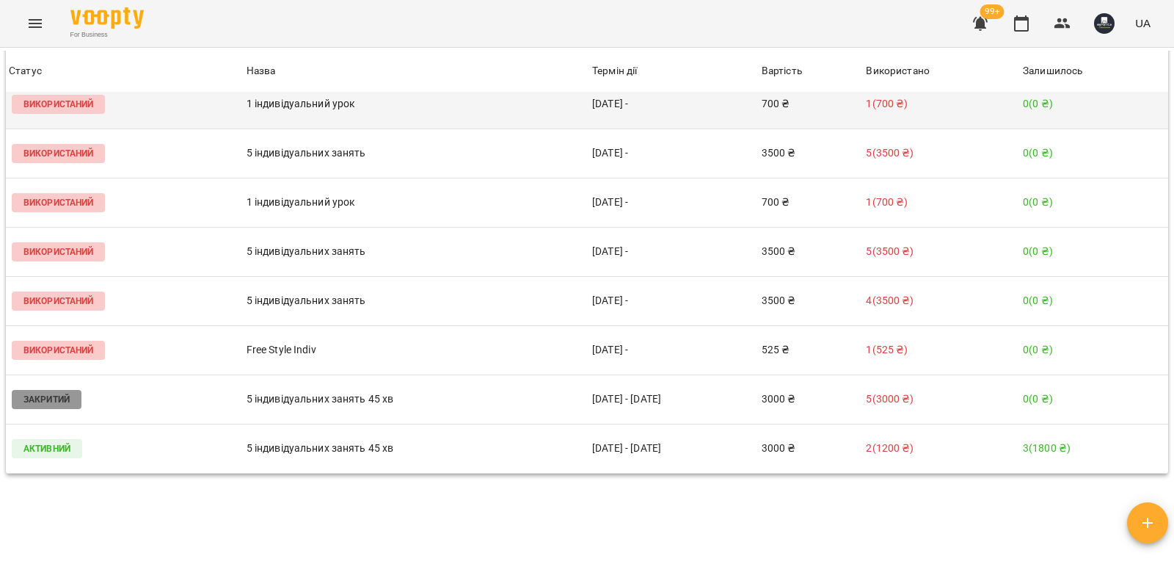
scroll to position [2230, 0]
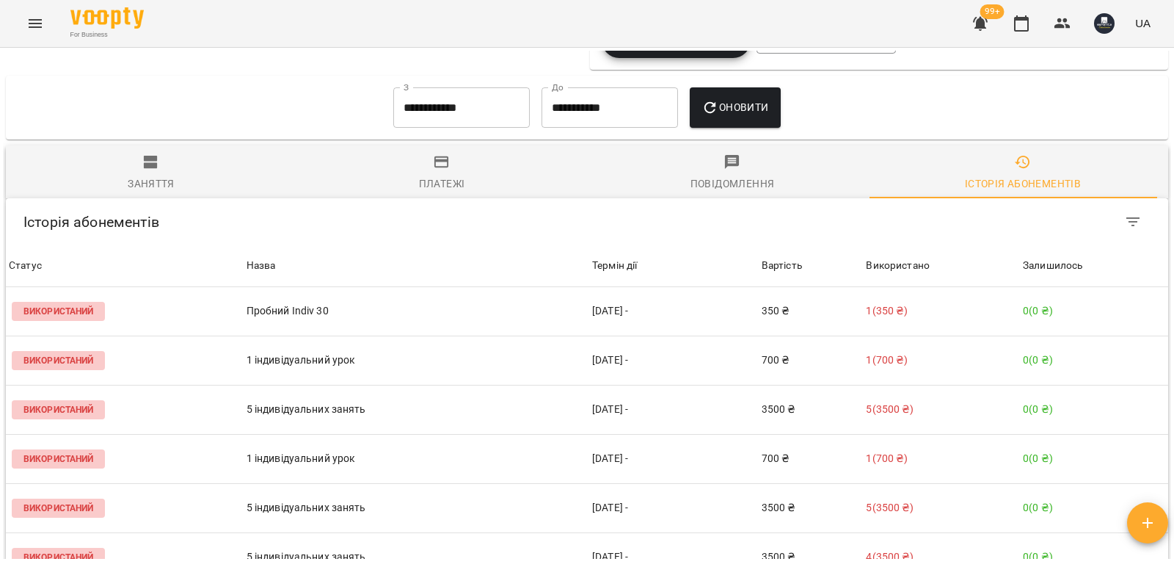
click at [147, 192] on div "Заняття" at bounding box center [151, 184] width 47 height 18
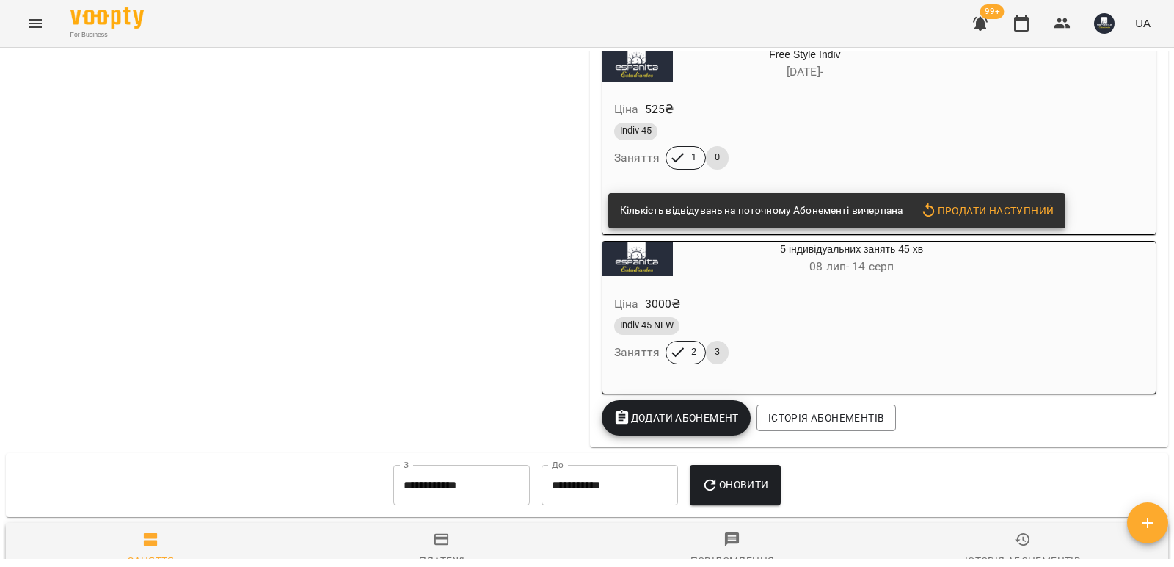
scroll to position [1487, 0]
